Goal: Task Accomplishment & Management: Complete application form

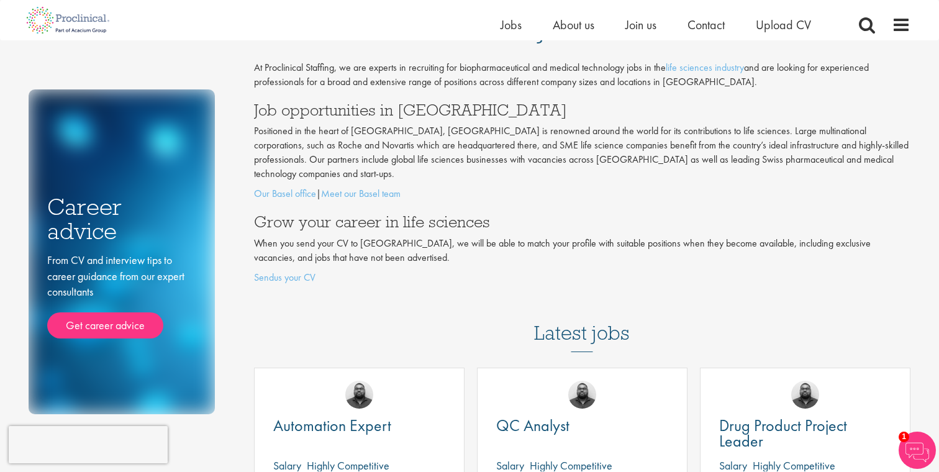
scroll to position [11, 0]
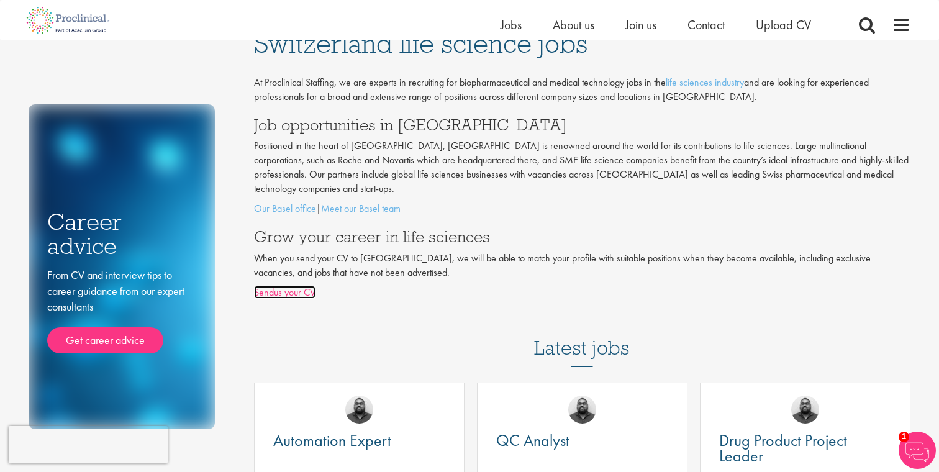
click at [296, 286] on link "Sendus your CV" at bounding box center [284, 292] width 61 height 13
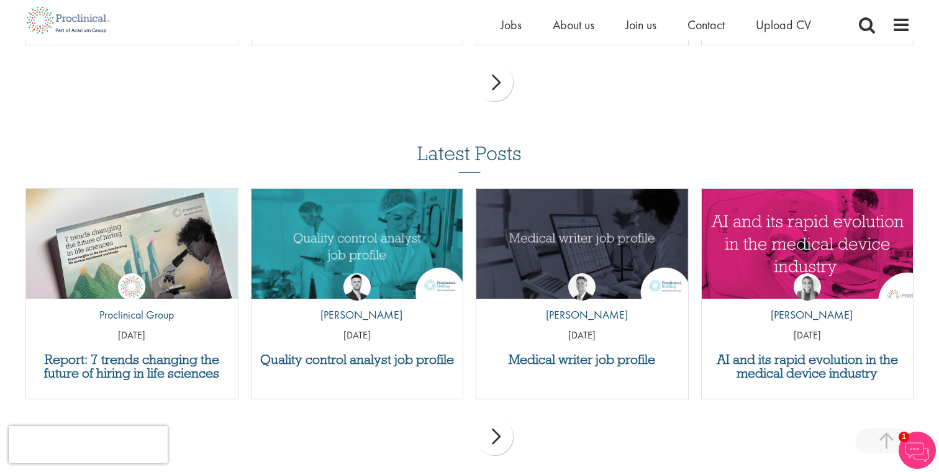
scroll to position [1114, 0]
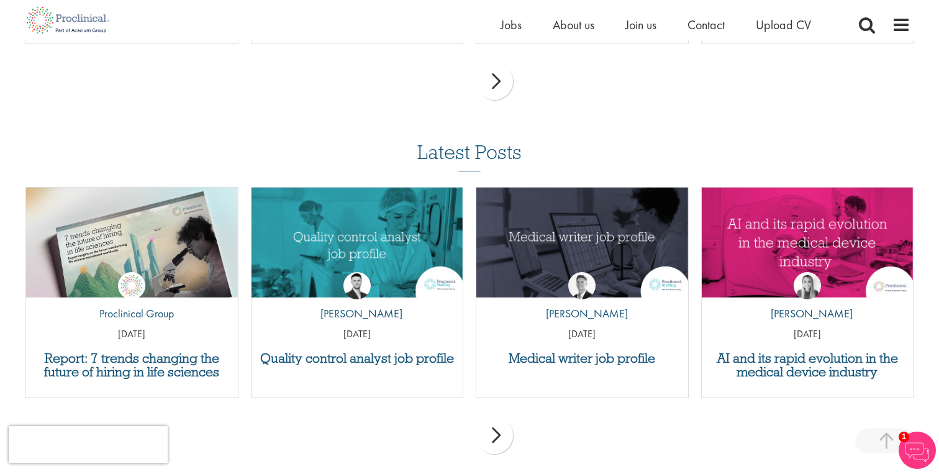
click at [503, 84] on div "next" at bounding box center [494, 81] width 37 height 37
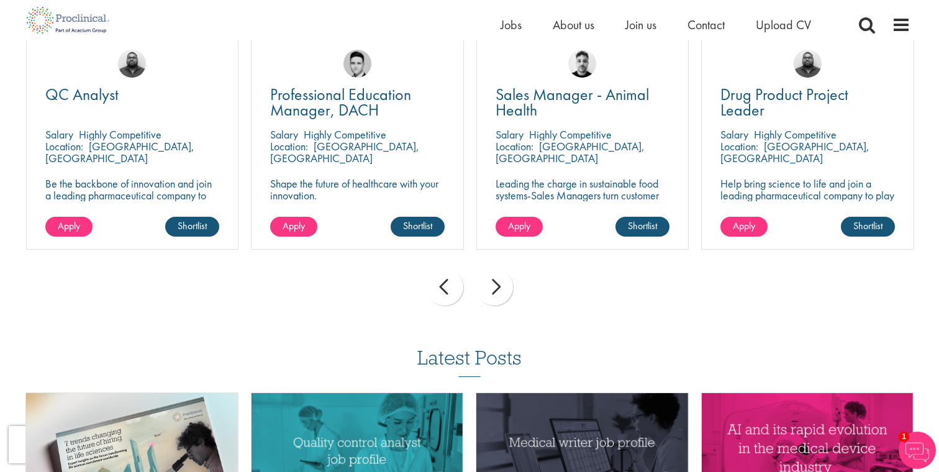
scroll to position [908, 0]
click at [496, 292] on div "next" at bounding box center [494, 287] width 37 height 37
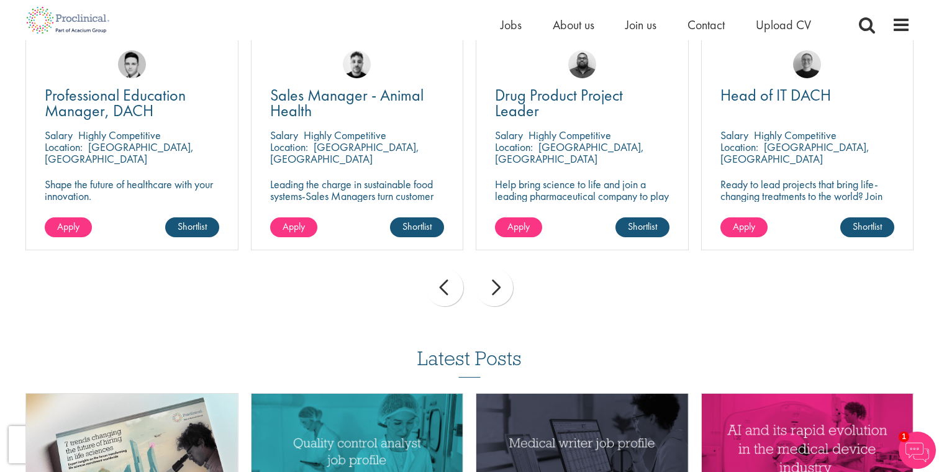
click at [496, 292] on div "next" at bounding box center [494, 287] width 37 height 37
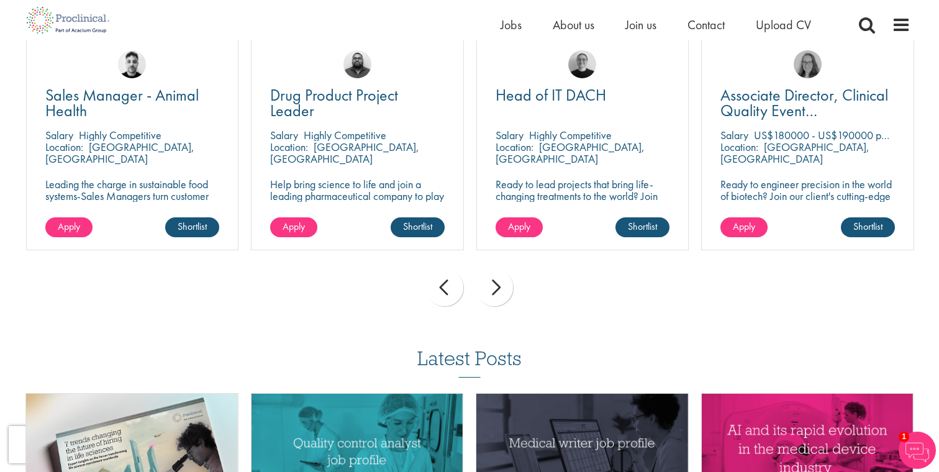
click at [496, 292] on div "next" at bounding box center [494, 287] width 37 height 37
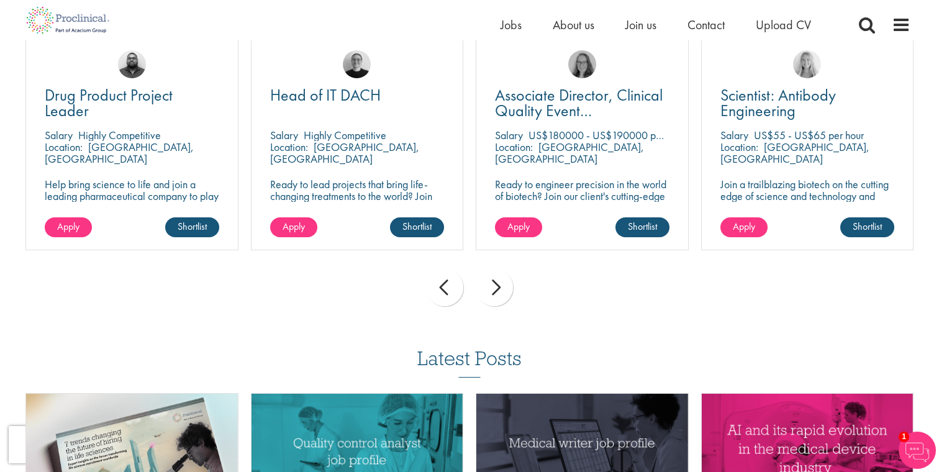
click at [496, 292] on div "next" at bounding box center [494, 287] width 37 height 37
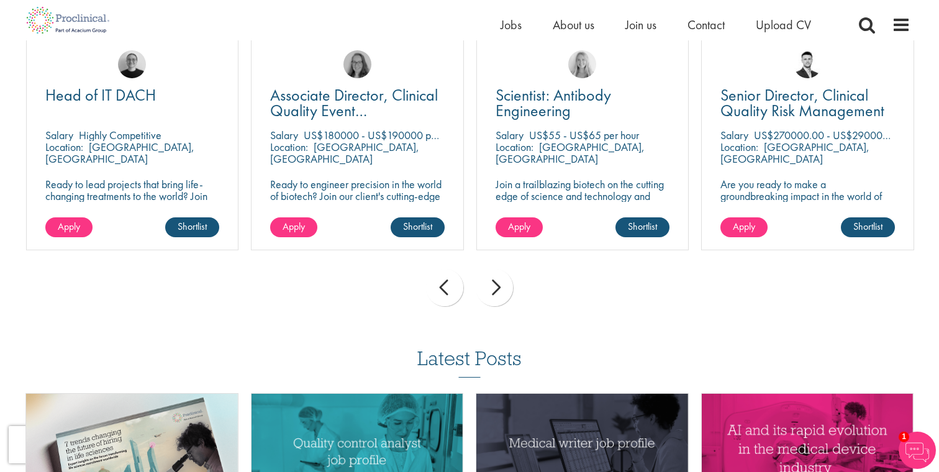
click at [496, 292] on div "next" at bounding box center [494, 287] width 37 height 37
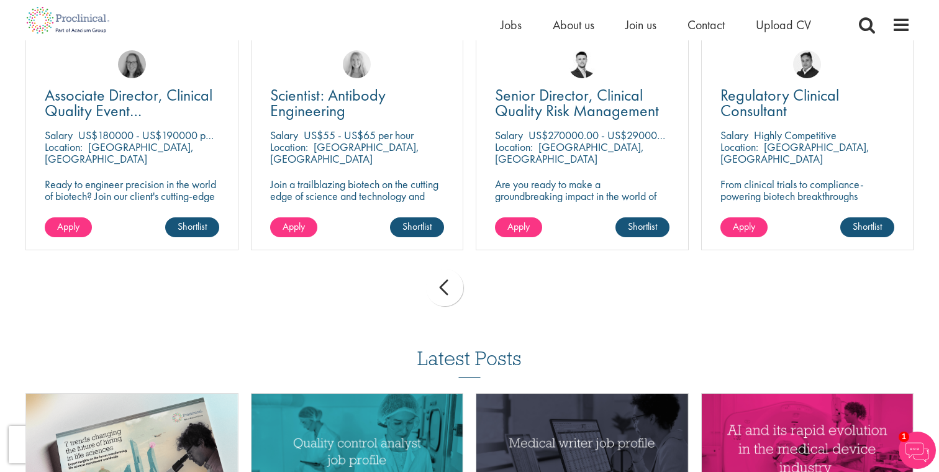
click at [496, 292] on div "prev next" at bounding box center [469, 290] width 900 height 54
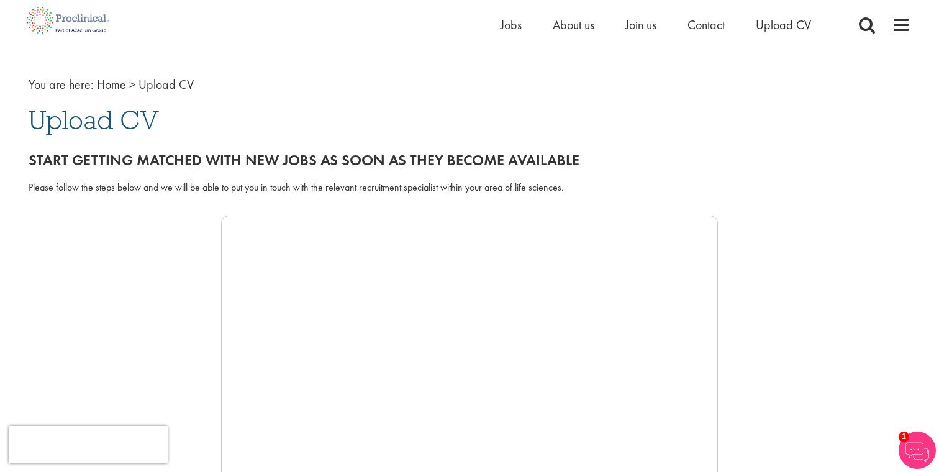
scroll to position [0, 0]
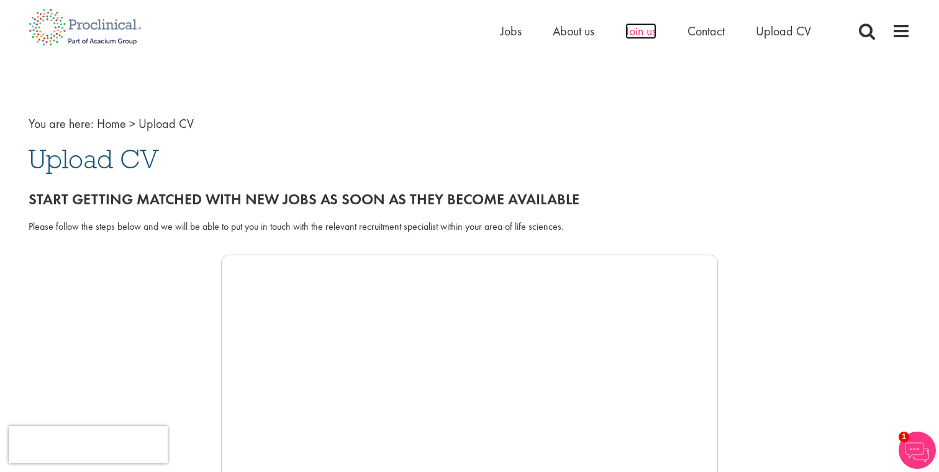
click at [651, 34] on span "Join us" at bounding box center [640, 31] width 31 height 16
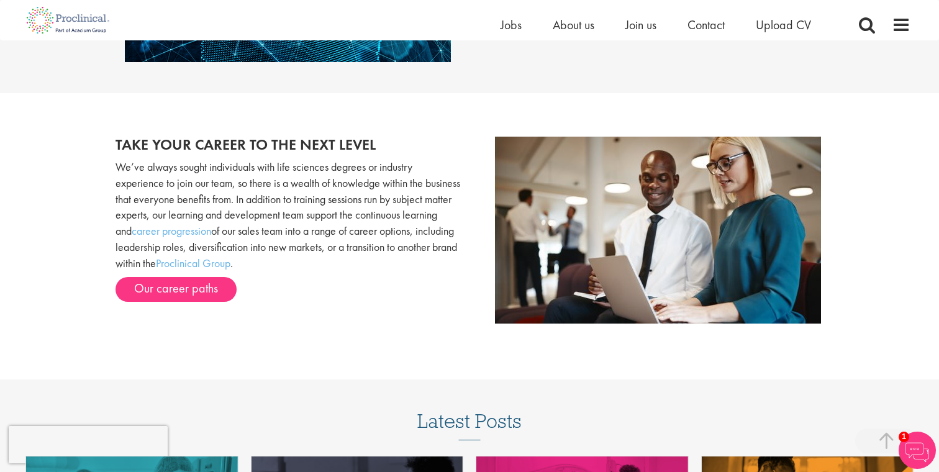
scroll to position [1227, 0]
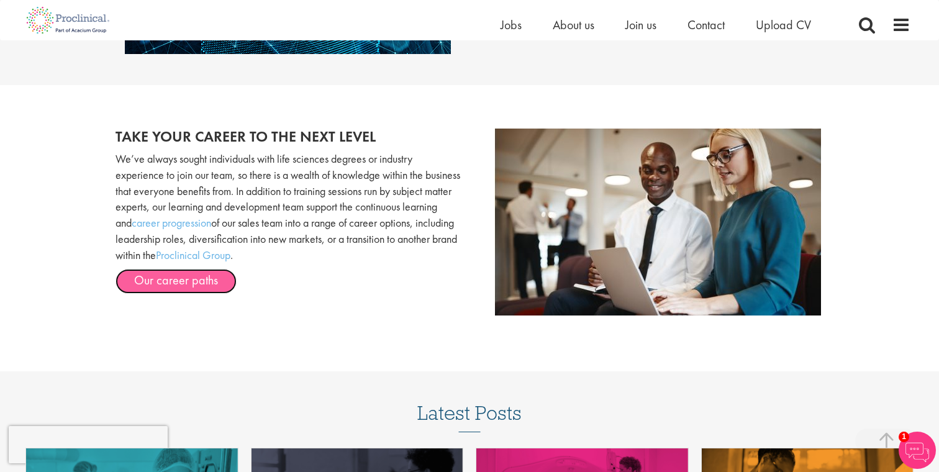
click at [218, 279] on link "Our career paths" at bounding box center [175, 281] width 121 height 25
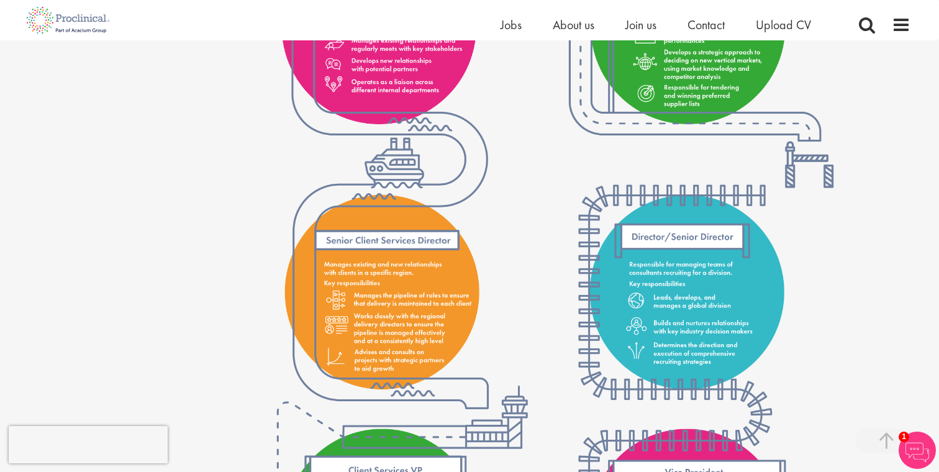
scroll to position [1837, 0]
